Goal: Task Accomplishment & Management: Understand process/instructions

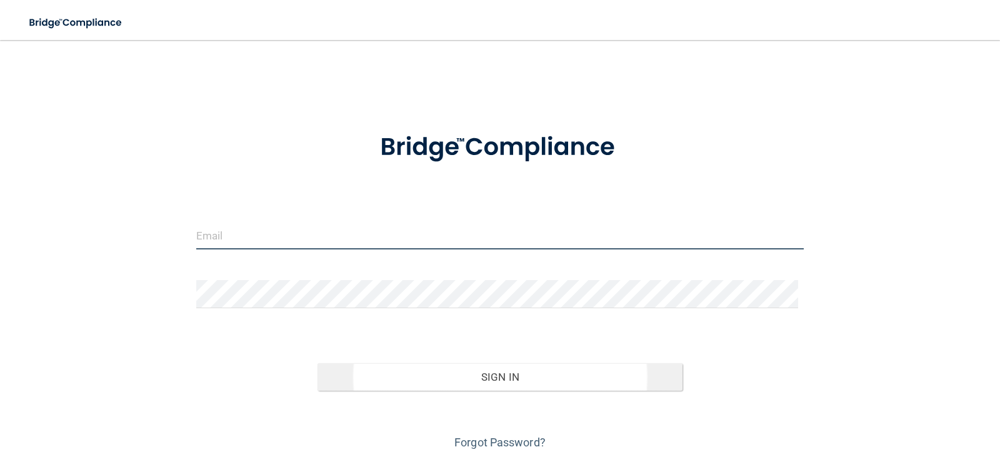
type input "[PERSON_NAME][EMAIL_ADDRESS][DOMAIN_NAME]"
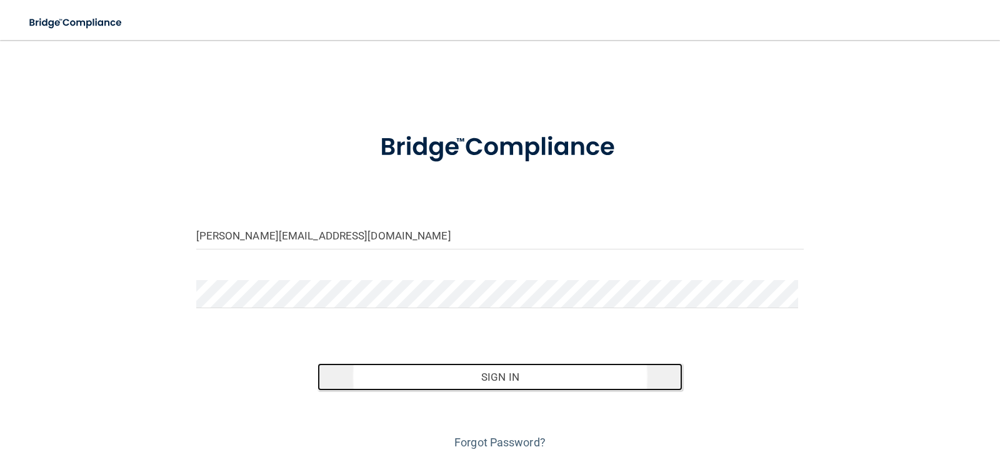
click at [539, 376] on button "Sign In" at bounding box center [500, 377] width 365 height 28
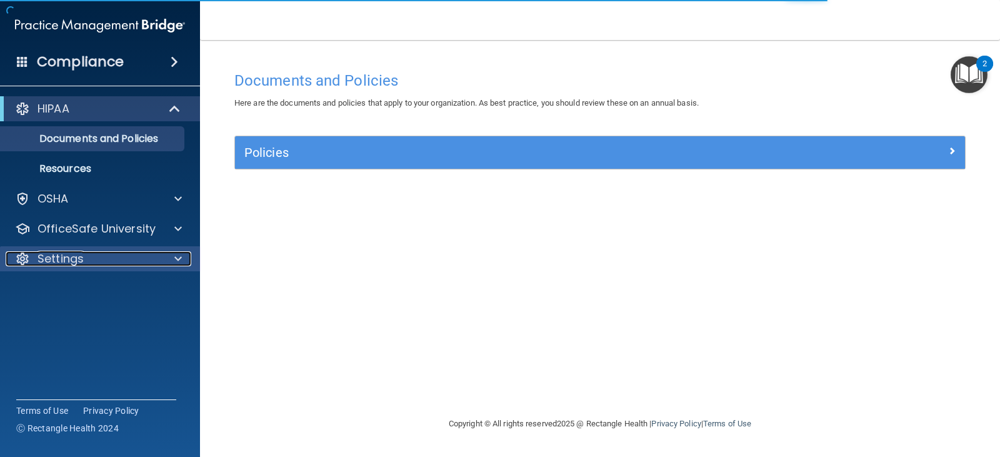
click at [171, 260] on div at bounding box center [176, 258] width 31 height 15
click at [170, 260] on div at bounding box center [176, 258] width 31 height 15
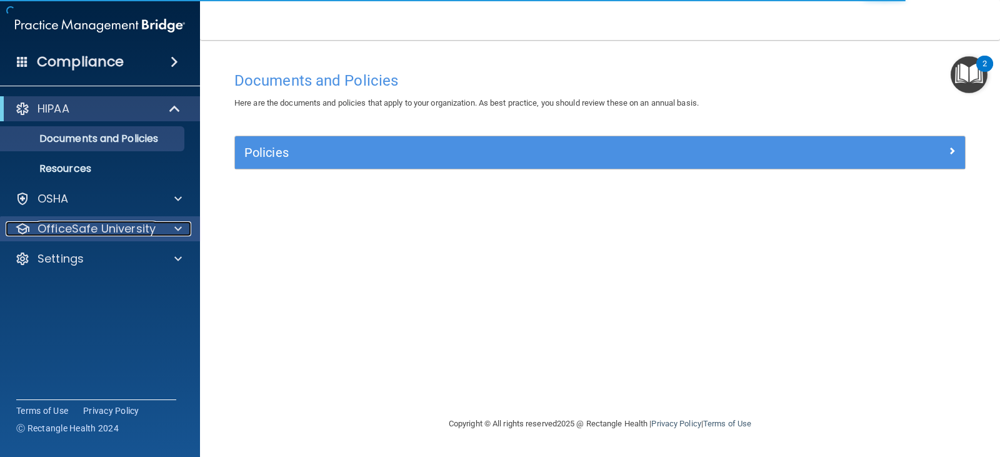
click at [179, 228] on span at bounding box center [178, 228] width 8 height 15
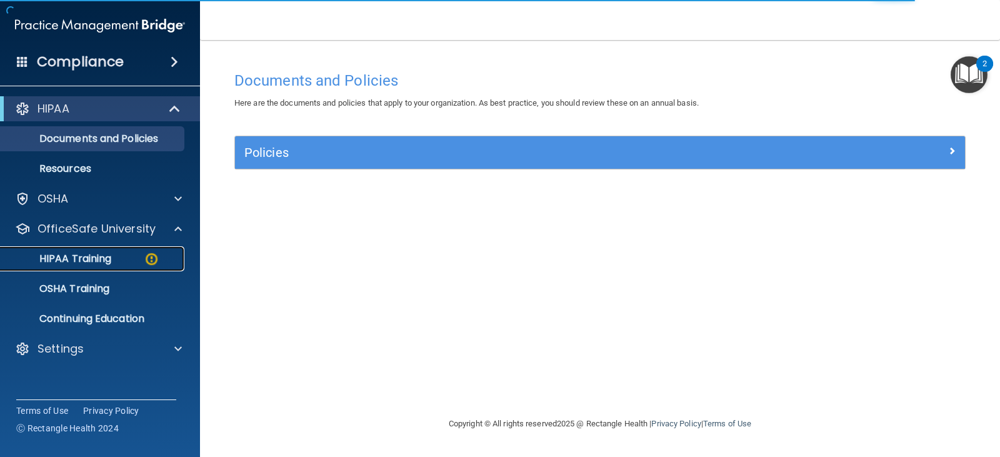
click at [88, 260] on p "HIPAA Training" at bounding box center [59, 259] width 103 height 13
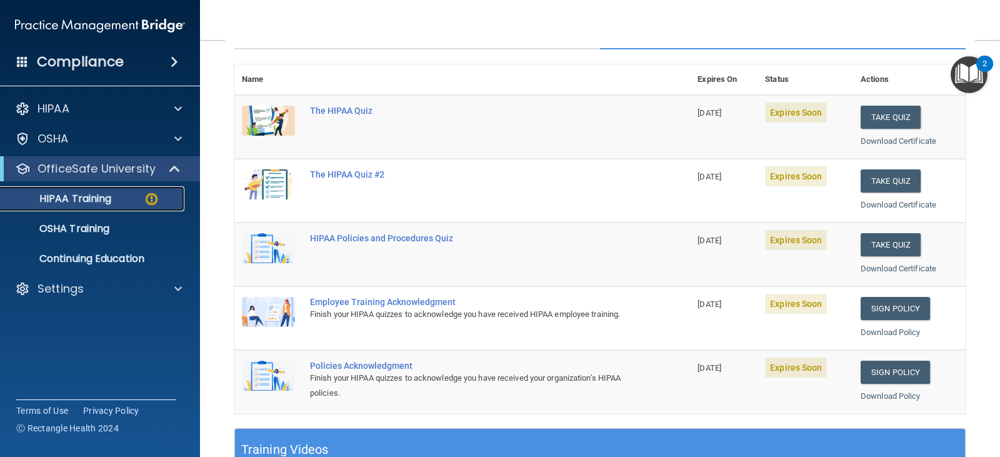
scroll to position [188, 0]
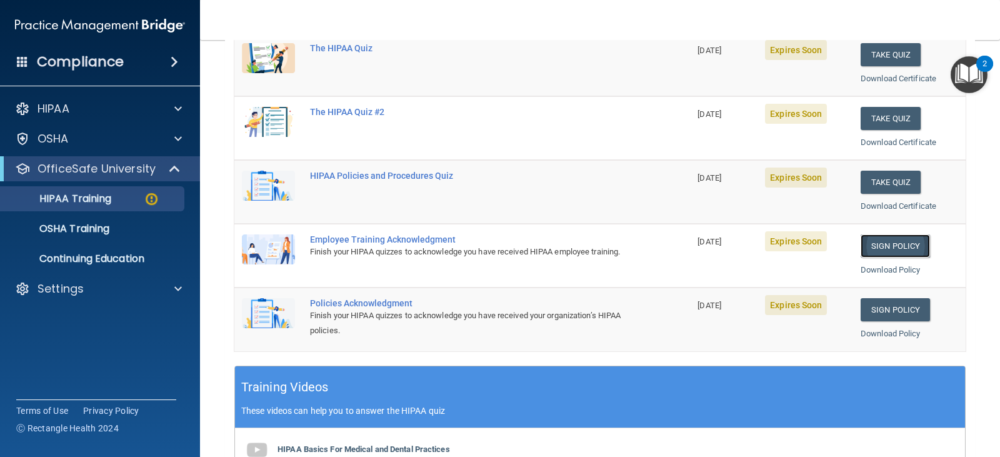
click at [888, 243] on link "Sign Policy" at bounding box center [895, 245] width 69 height 23
click at [896, 308] on link "Sign Policy" at bounding box center [895, 309] width 69 height 23
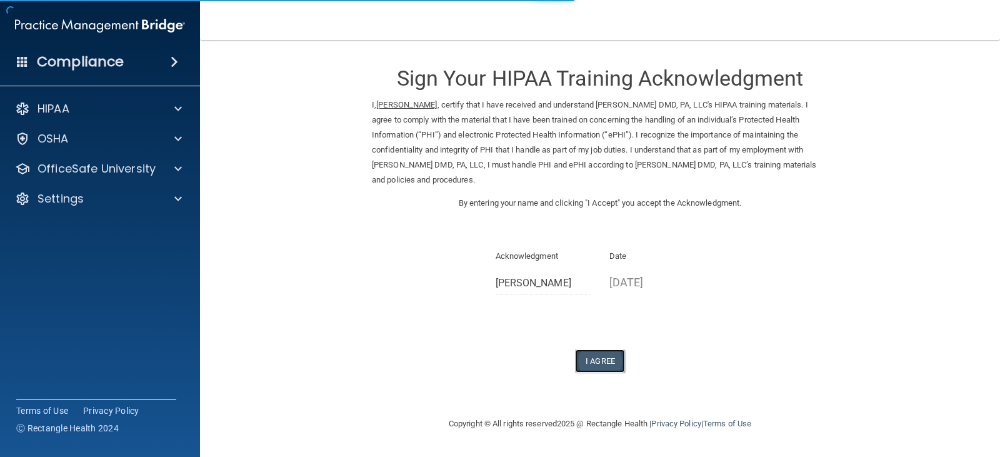
click at [596, 358] on button "I Agree" at bounding box center [600, 360] width 50 height 23
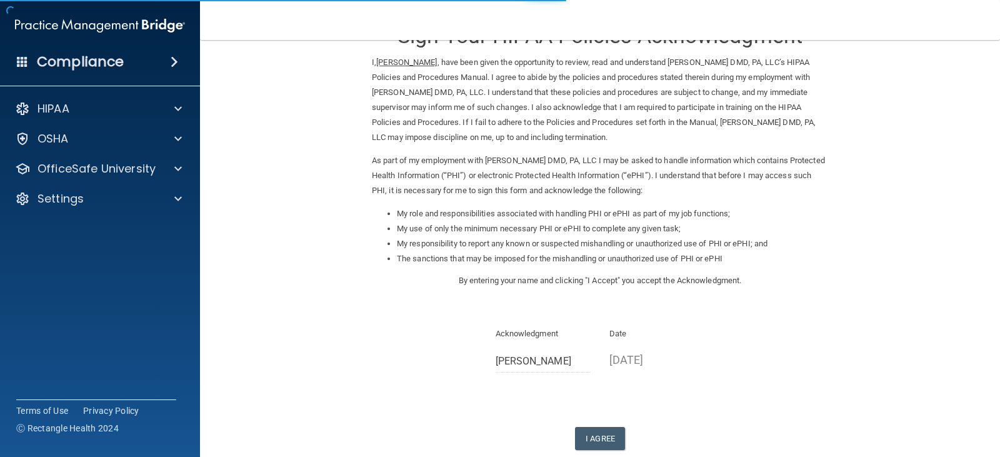
scroll to position [116, 0]
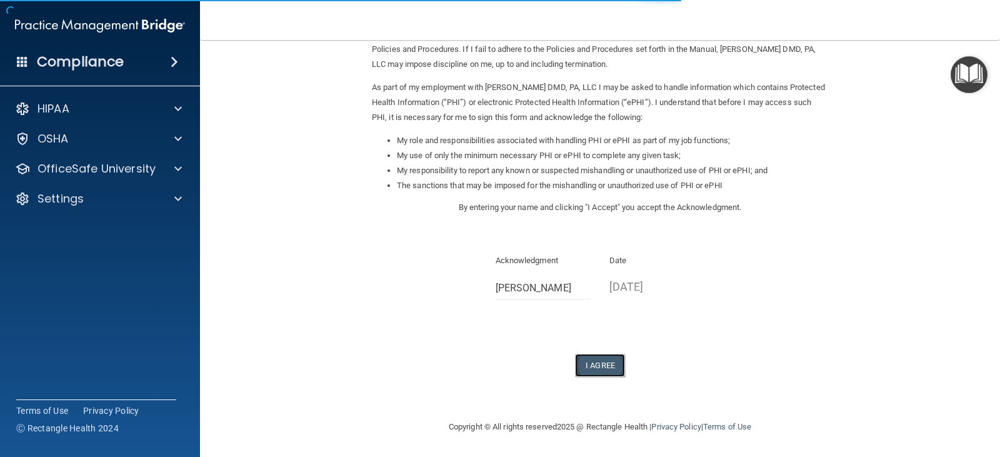
click at [586, 355] on button "I Agree" at bounding box center [600, 365] width 50 height 23
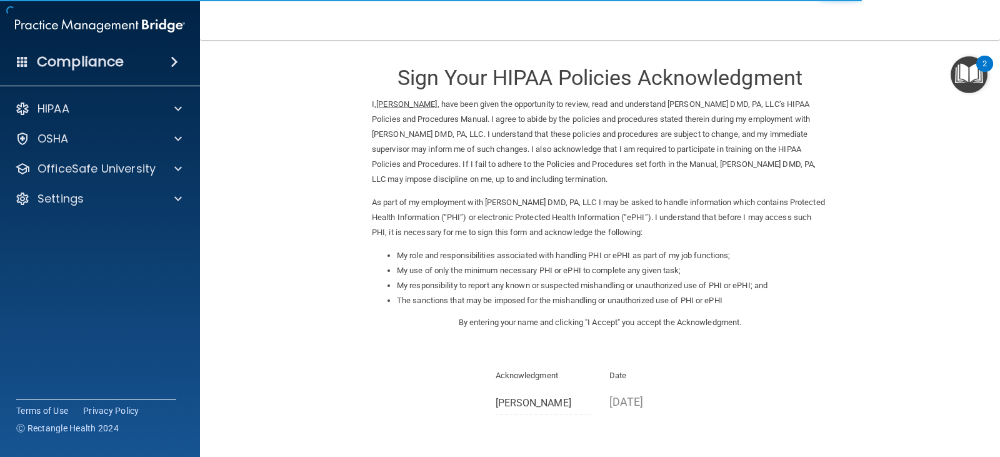
scroll to position [0, 0]
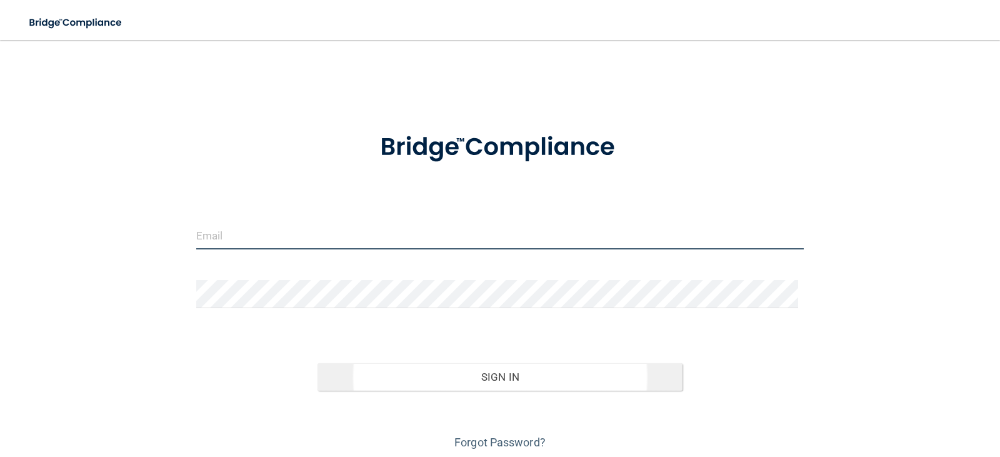
type input "[PERSON_NAME][EMAIL_ADDRESS][DOMAIN_NAME]"
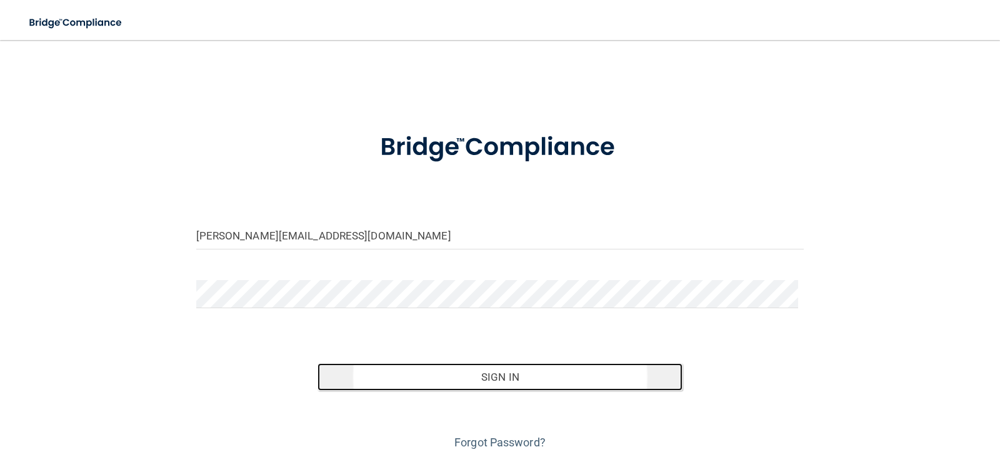
click at [483, 376] on button "Sign In" at bounding box center [500, 377] width 365 height 28
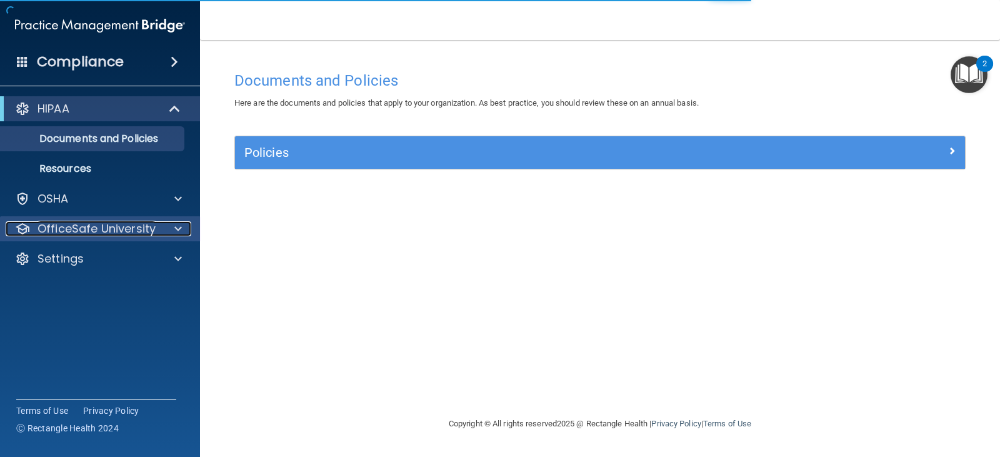
click at [178, 230] on span at bounding box center [178, 228] width 8 height 15
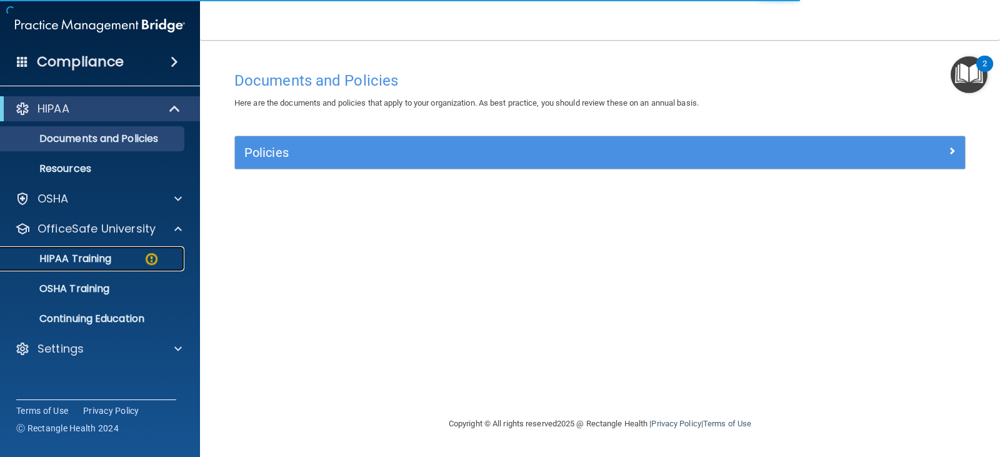
click at [151, 253] on img at bounding box center [152, 259] width 16 height 16
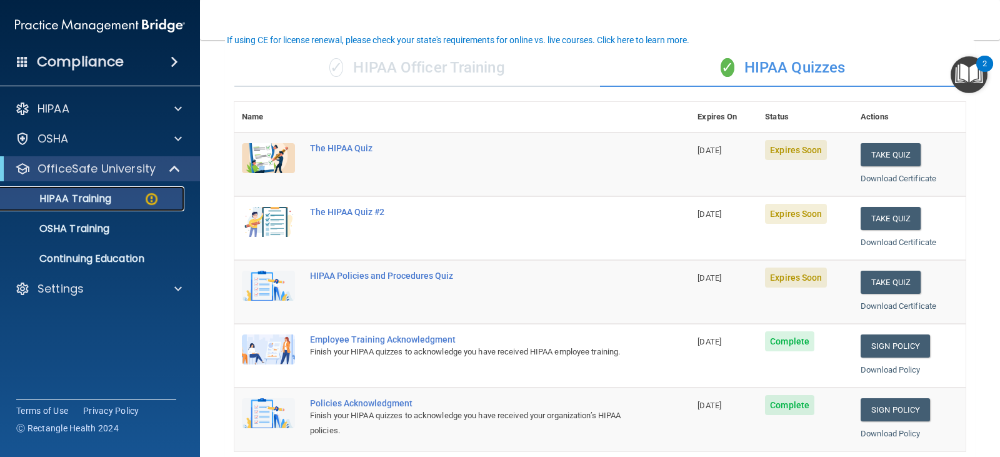
scroll to position [109, 0]
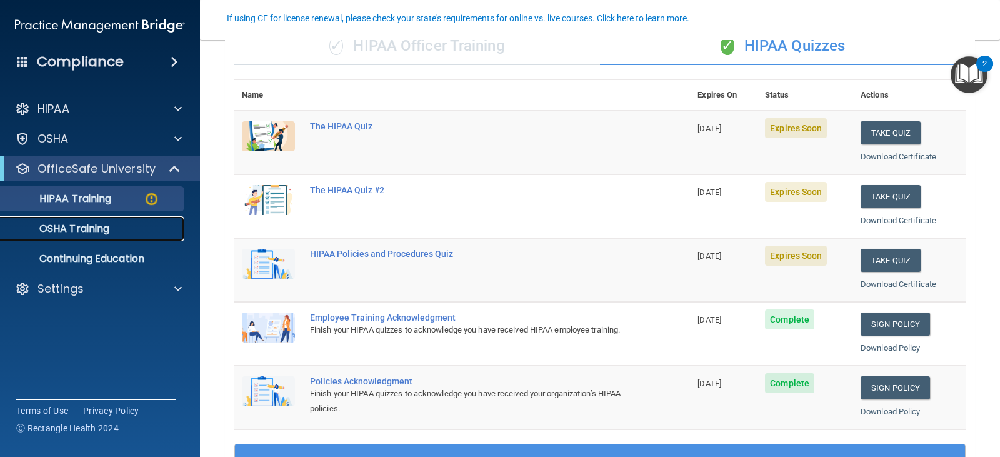
click at [74, 229] on p "OSHA Training" at bounding box center [58, 229] width 101 height 13
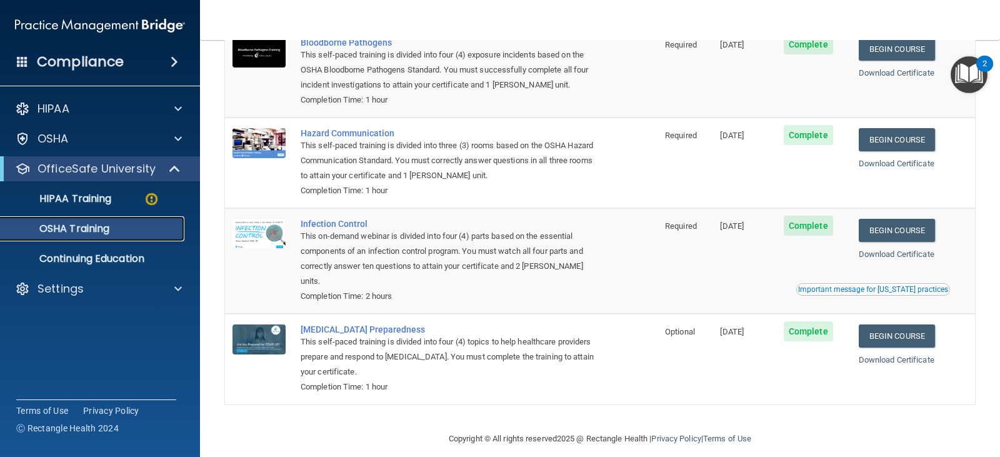
scroll to position [51, 0]
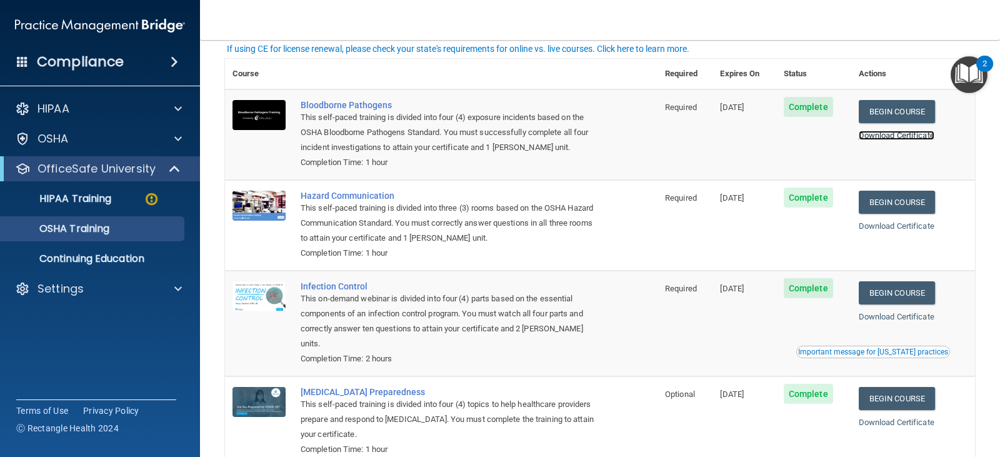
click at [909, 139] on link "Download Certificate" at bounding box center [897, 135] width 76 height 9
click at [963, 241] on td "Begin Course Download Certificate" at bounding box center [913, 225] width 124 height 91
click at [959, 271] on td "Begin Course Download Certificate" at bounding box center [913, 225] width 124 height 91
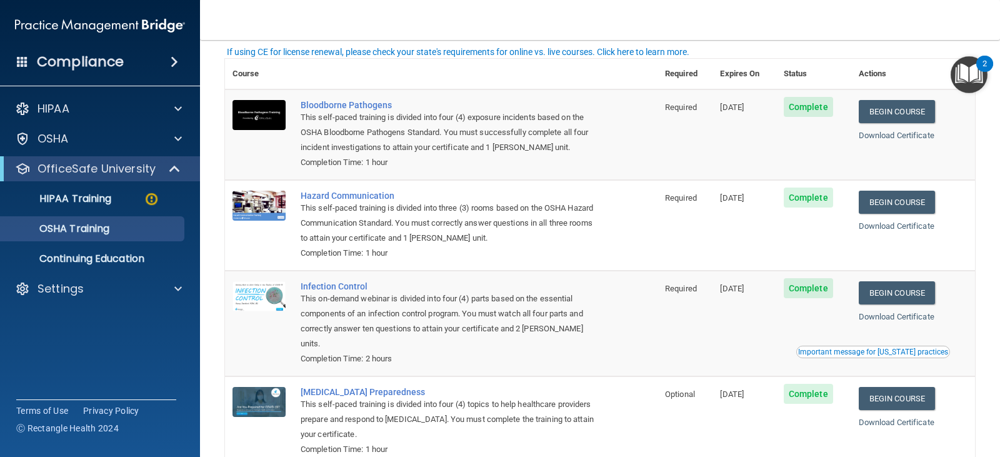
scroll to position [0, 0]
